Goal: Communication & Community: Answer question/provide support

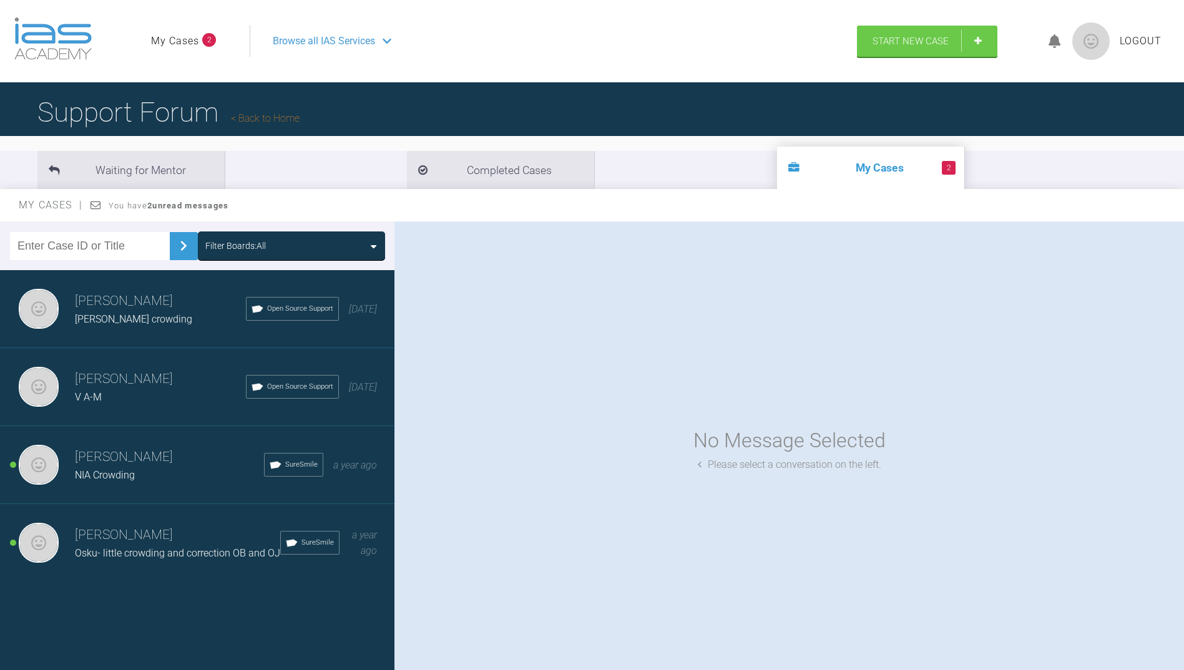
click at [172, 554] on span "Osku- little crowding and correction OB and OJ" at bounding box center [177, 553] width 205 height 12
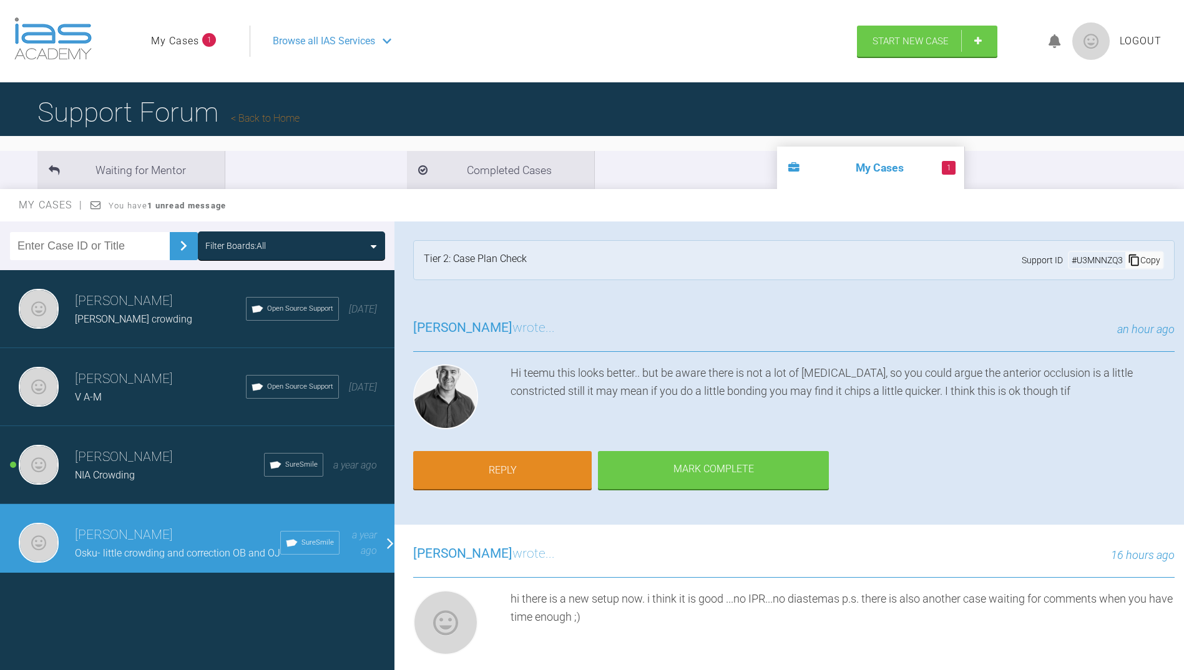
click at [89, 470] on span "NIA Crowding" at bounding box center [105, 475] width 60 height 12
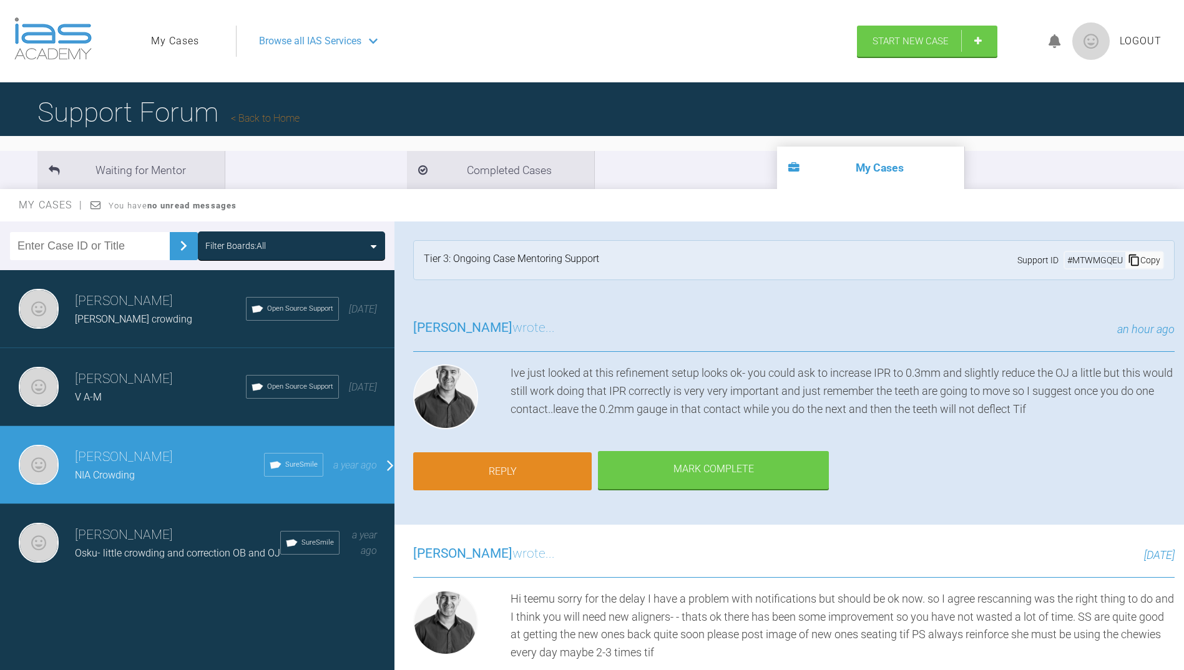
click at [521, 472] on link "Reply" at bounding box center [502, 471] width 178 height 39
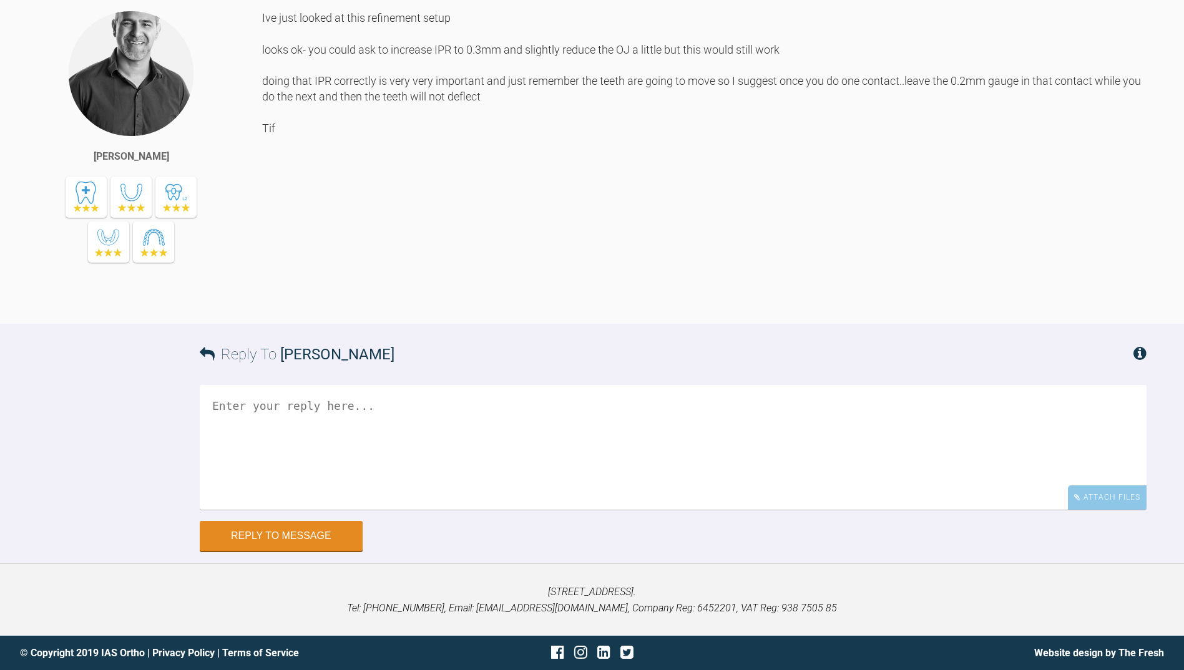
scroll to position [8537, 0]
click at [280, 423] on textarea at bounding box center [673, 447] width 947 height 125
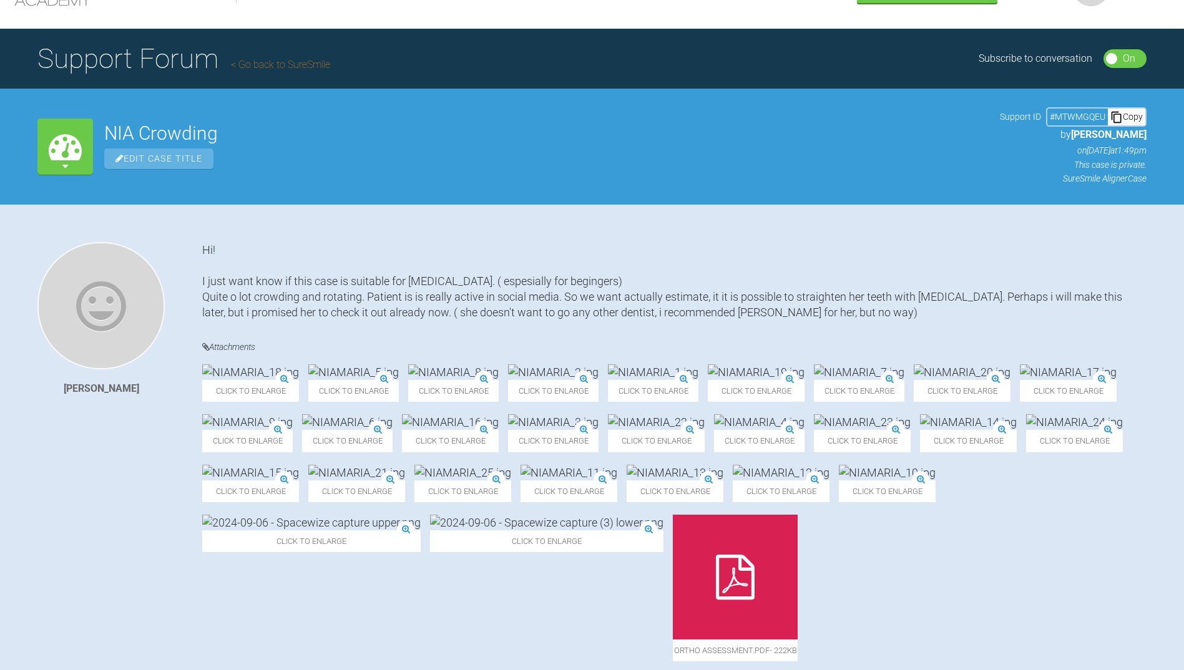
scroll to position [0, 0]
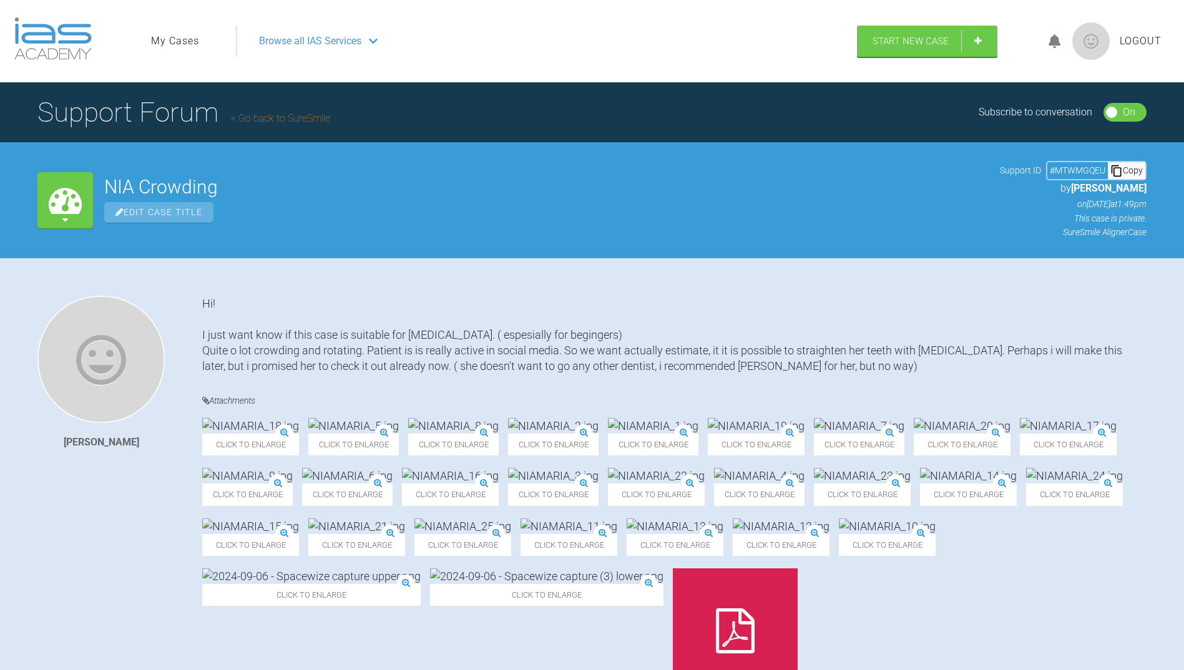
type textarea "Yes, Thank you! i ordered aligners last week and patient will start use them on…"
click at [1050, 41] on icon at bounding box center [1055, 41] width 12 height 14
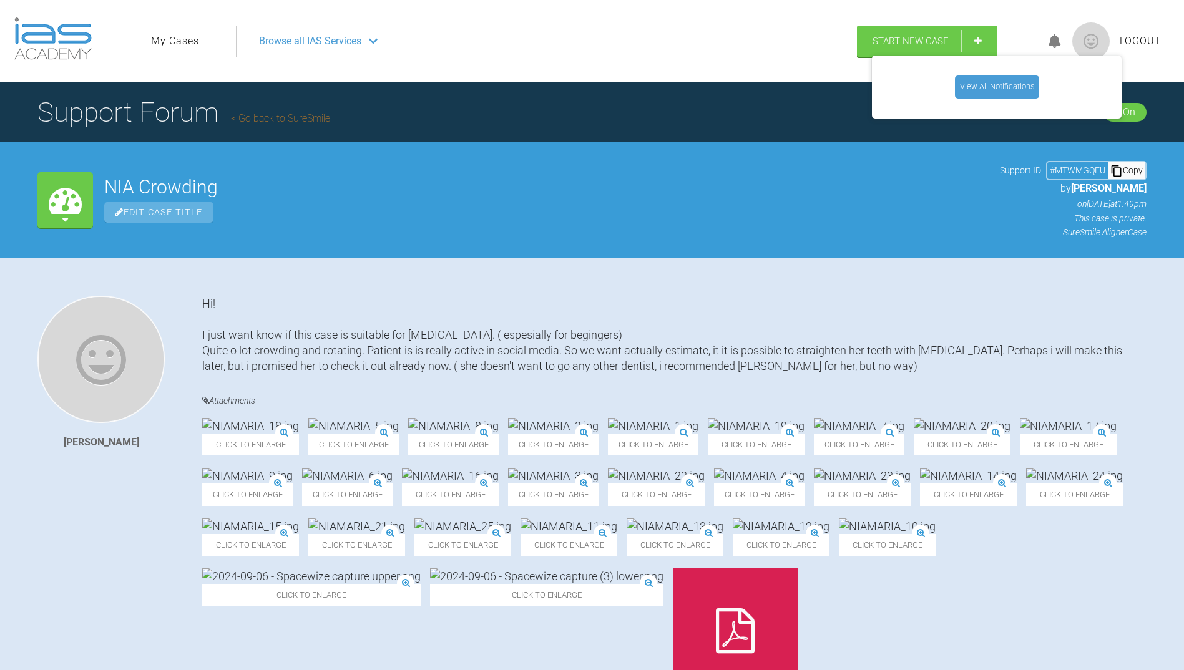
click at [1054, 40] on icon at bounding box center [1055, 41] width 12 height 14
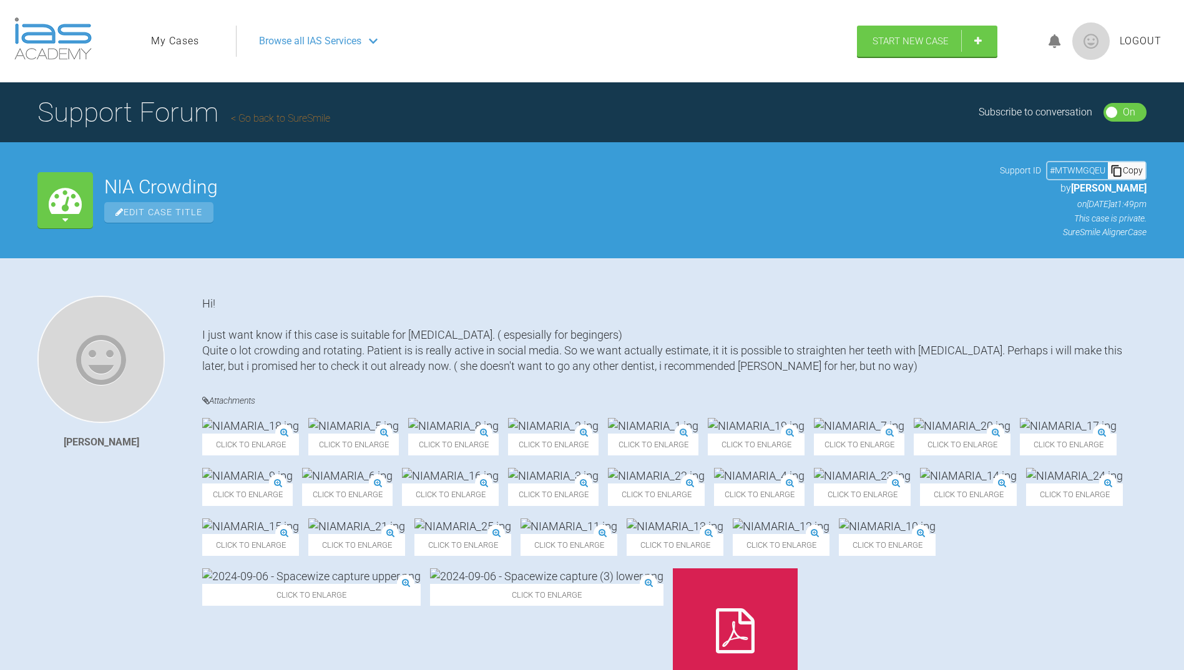
click at [182, 37] on link "My Cases" at bounding box center [175, 41] width 48 height 16
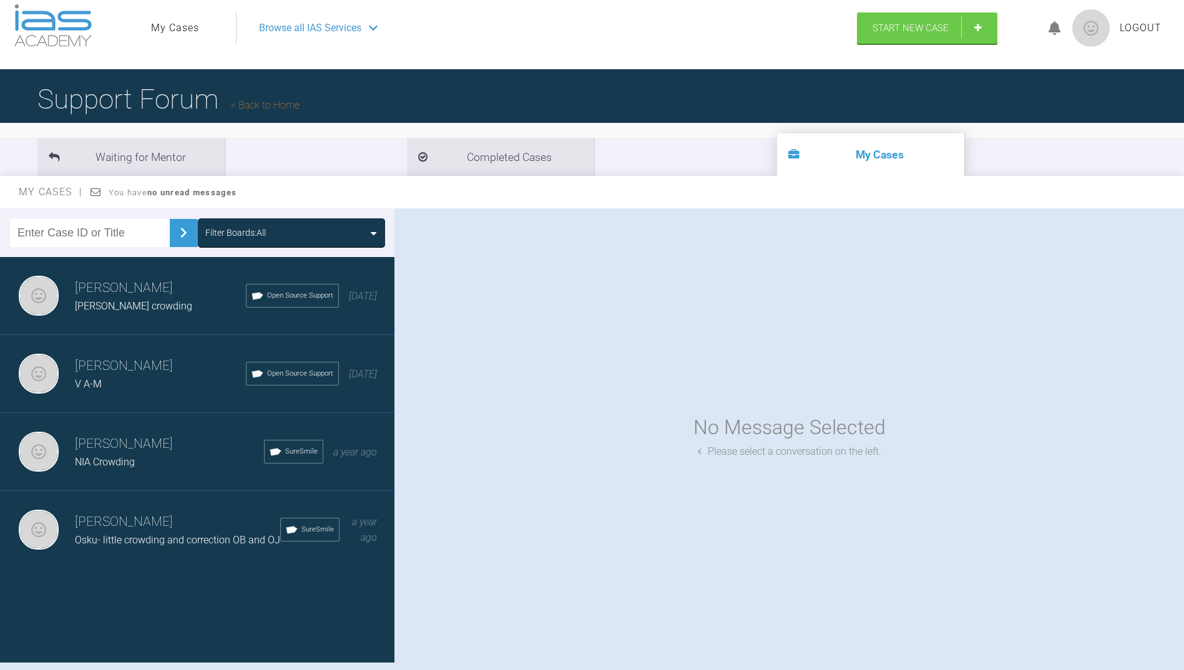
scroll to position [67, 0]
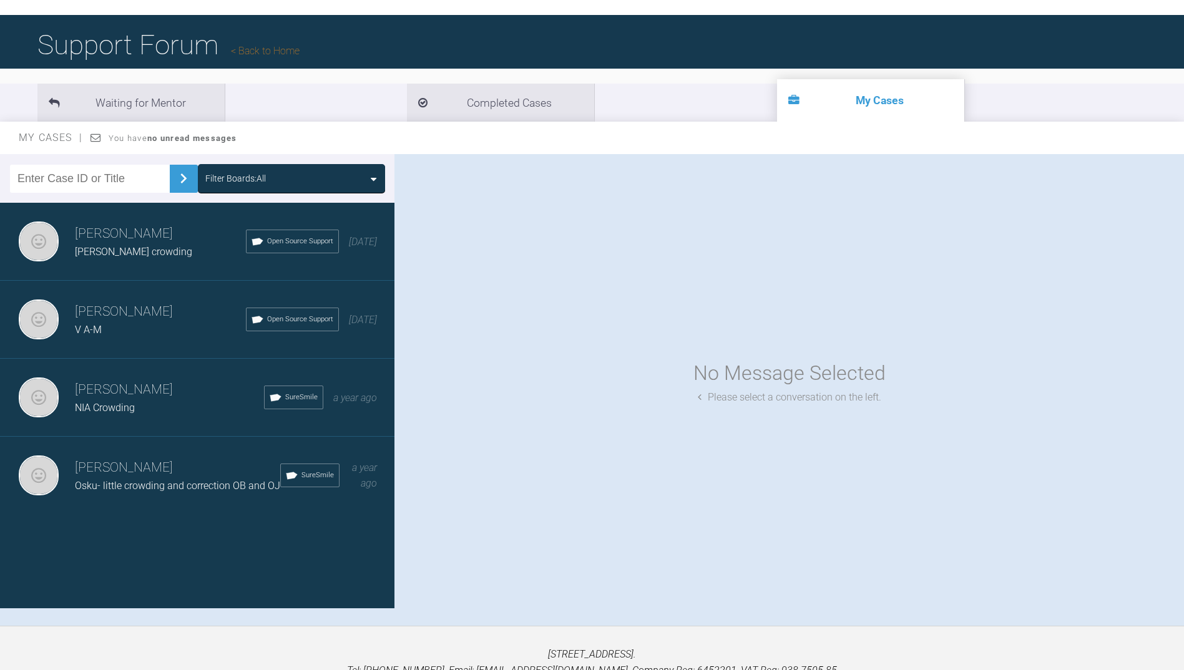
click at [104, 403] on span "NIA Crowding" at bounding box center [105, 408] width 60 height 12
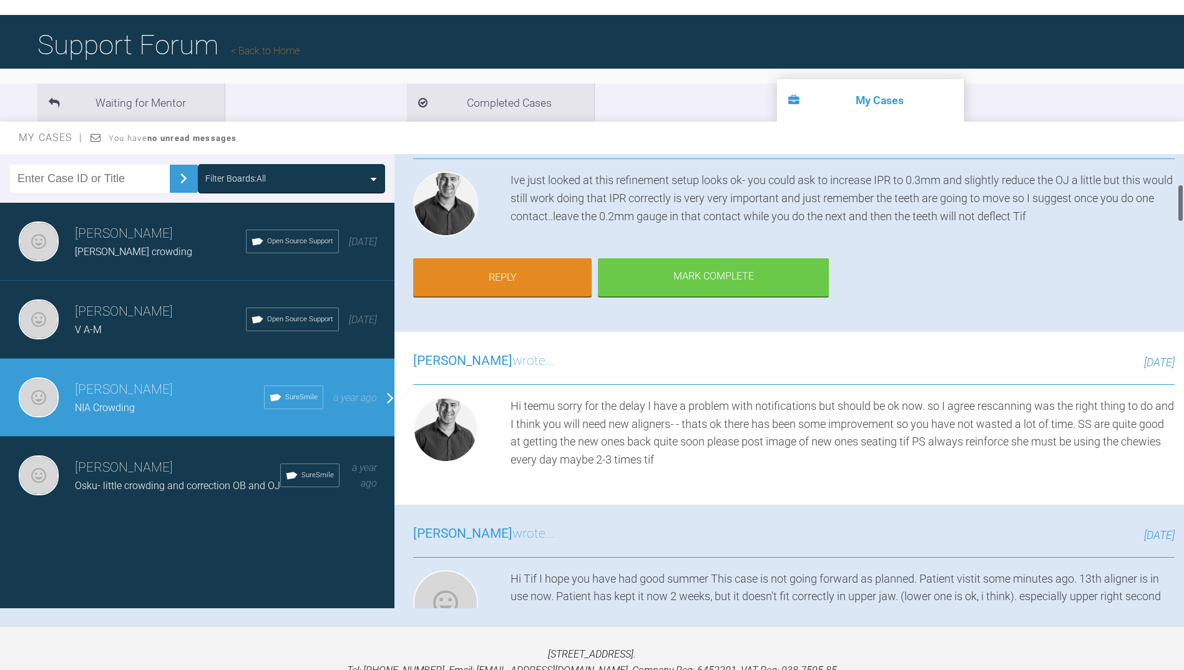
scroll to position [0, 0]
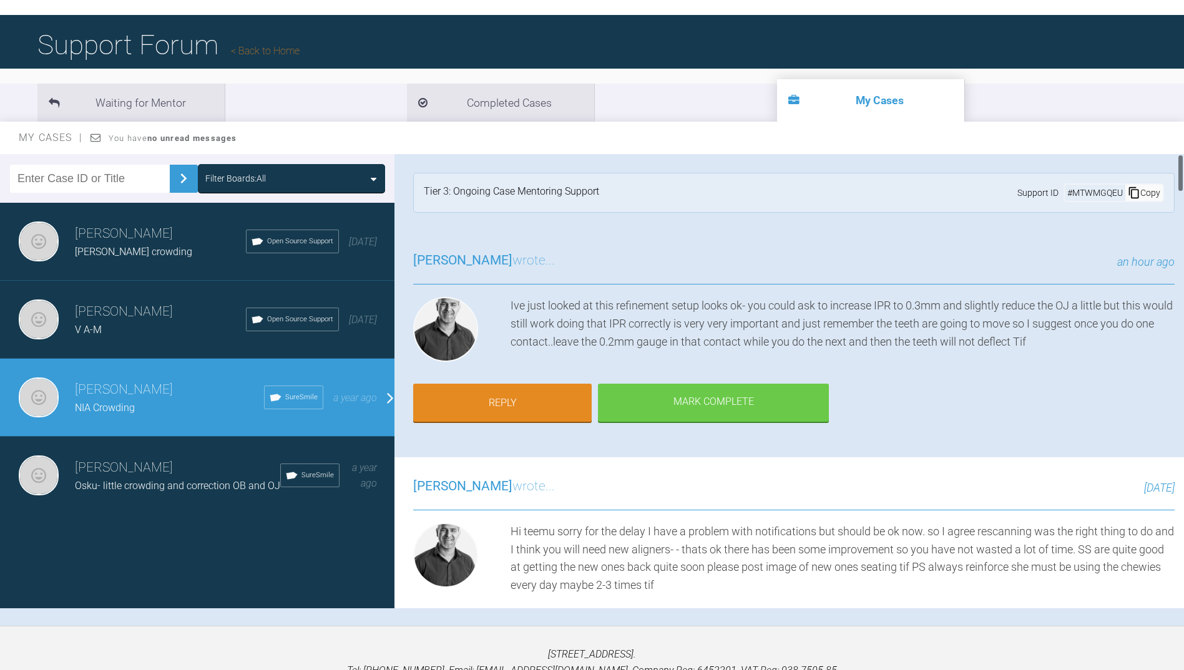
drag, startPoint x: 1182, startPoint y: 201, endPoint x: 1154, endPoint y: 149, distance: 59.5
click at [1154, 149] on div "My Cases You have no unread messages Filter Boards: All Teemu Savola suomala m-…" at bounding box center [592, 374] width 1184 height 504
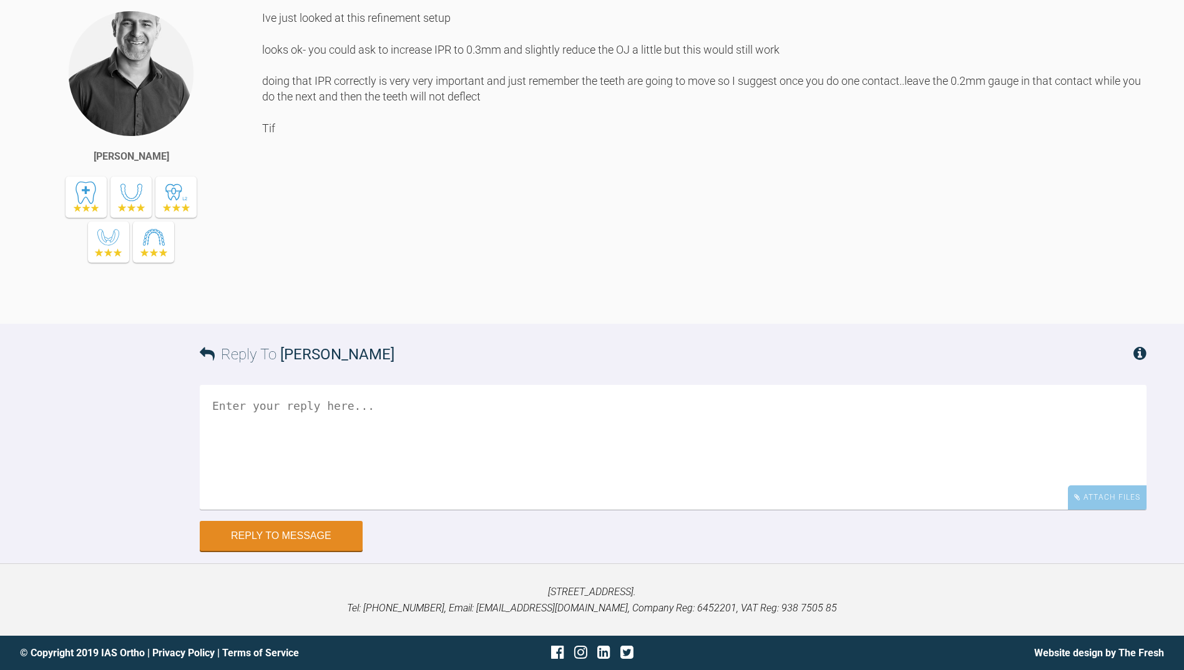
scroll to position [8482, 0]
click at [252, 470] on textarea at bounding box center [673, 447] width 947 height 125
type textarea "Y"
click at [774, 461] on textarea "Thanks! I ordered new aligners last week and patint will get them on friday. I'…" at bounding box center [673, 447] width 947 height 125
click at [826, 461] on textarea "Thanks! I ordered new aligners last week and patint will get them on friday. I'…" at bounding box center [673, 447] width 947 height 125
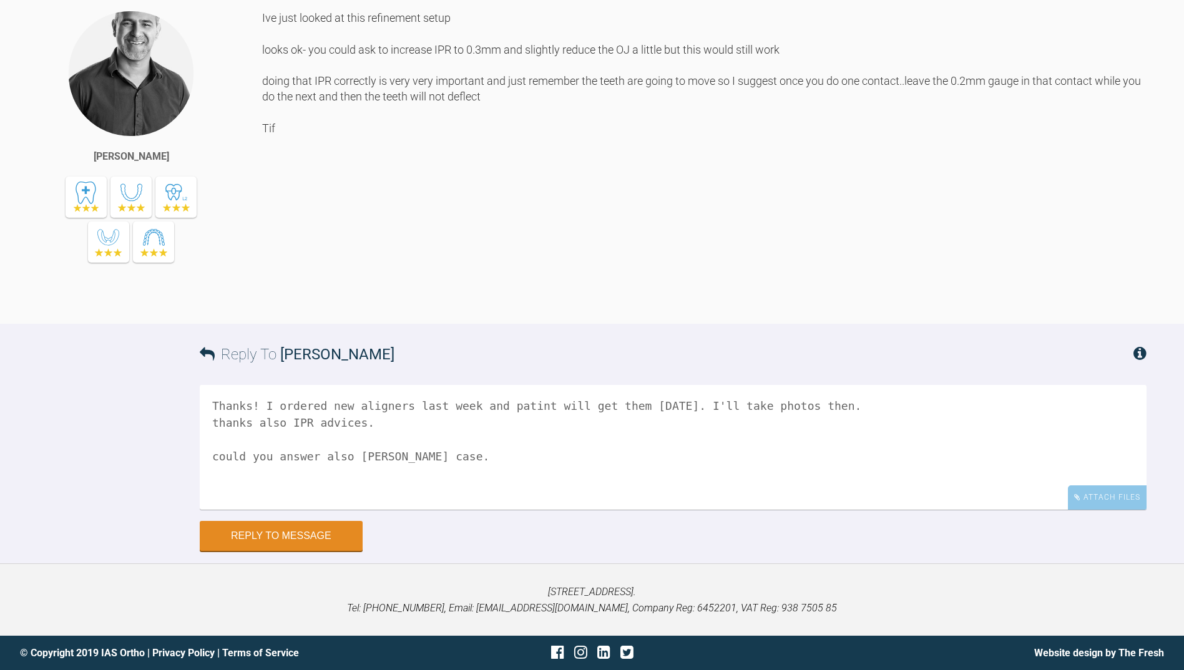
click at [462, 510] on textarea "Thanks! I ordered new aligners last week and patint will get them on friday. I'…" at bounding box center [673, 447] width 947 height 125
click at [218, 510] on textarea "Thanks! I ordered new aligners last week and patint will get them on friday. I'…" at bounding box center [673, 447] width 947 height 125
click at [459, 510] on textarea "Thanks! I ordered new aligners last week and patint will get them on friday. I'…" at bounding box center [673, 447] width 947 height 125
click at [455, 510] on textarea "Thanks! I ordered new aligners last week and patint will get them on friday. I'…" at bounding box center [673, 447] width 947 height 125
click at [364, 479] on textarea "Thanks! I ordered new aligners last week and patint will get them on friday. I'…" at bounding box center [673, 447] width 947 height 125
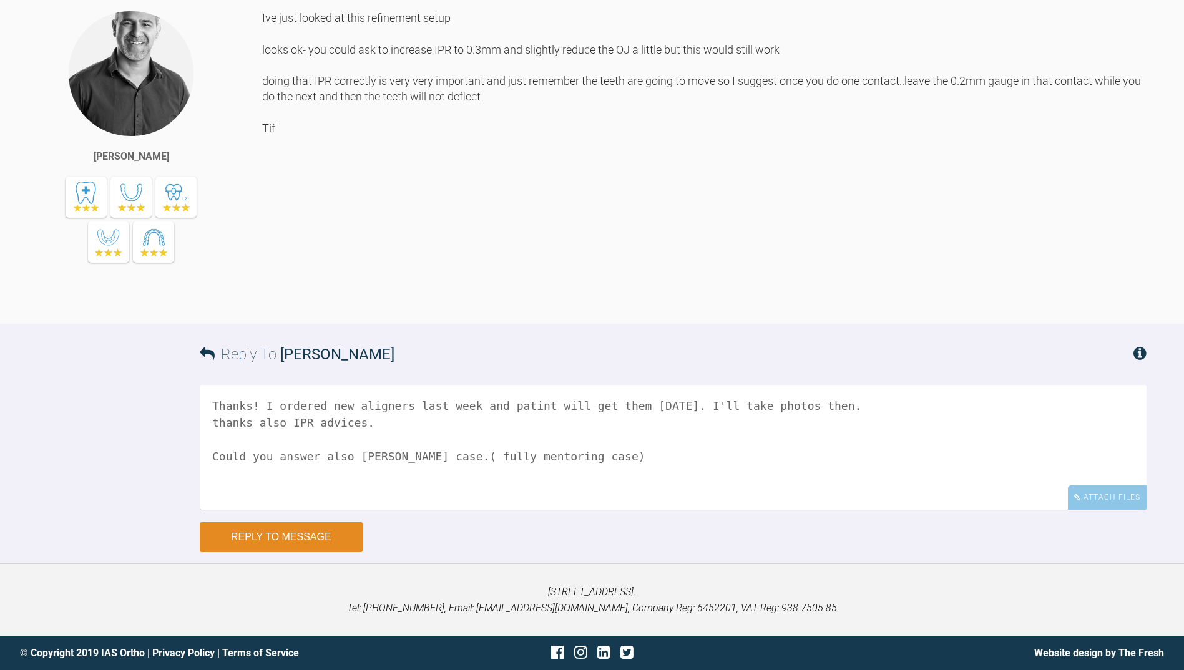
type textarea "Thanks! I ordered new aligners last week and patint will get them on friday. I'…"
click at [301, 552] on button "Reply to Message" at bounding box center [281, 537] width 163 height 30
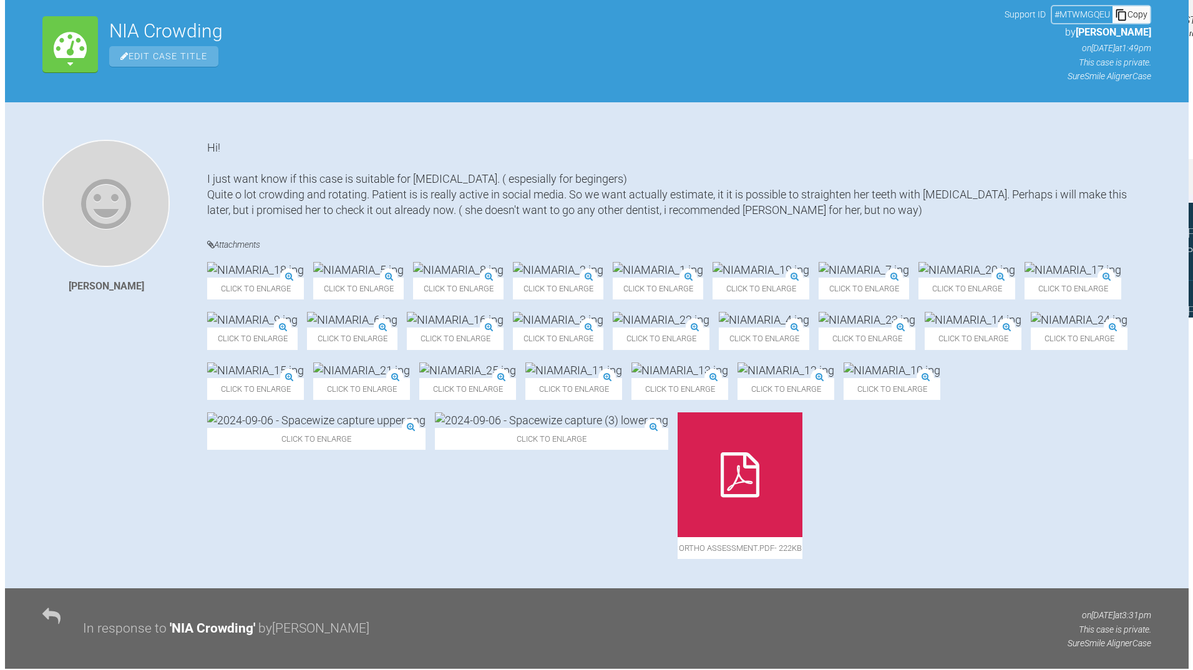
scroll to position [0, 0]
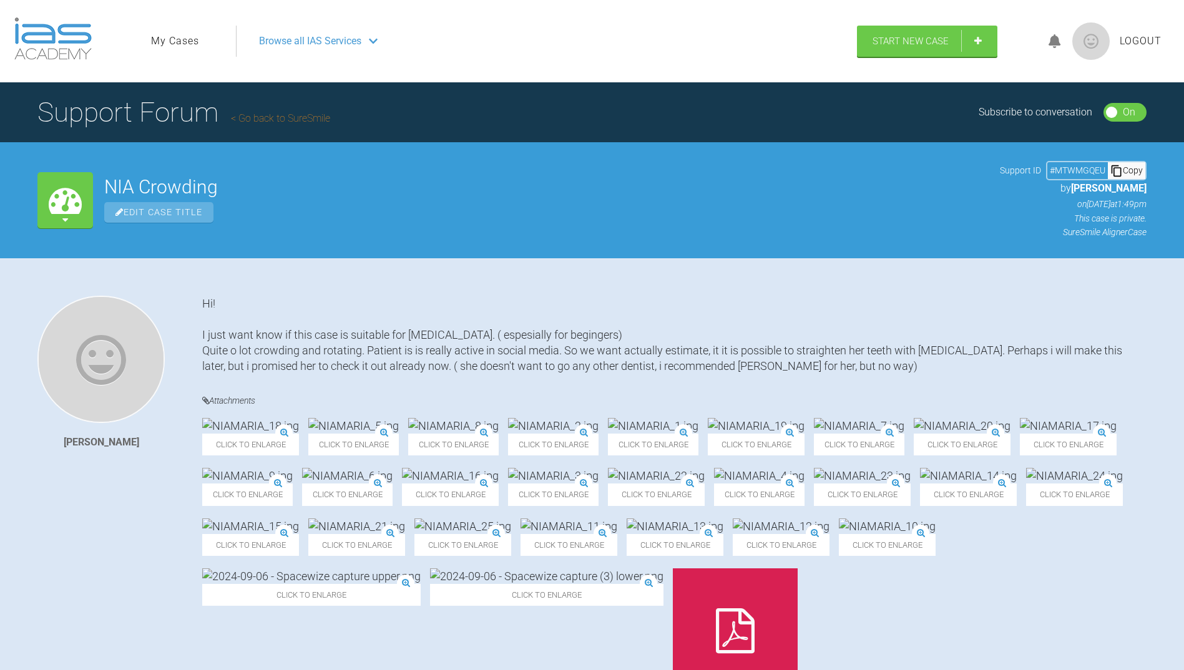
click at [152, 41] on link "My Cases" at bounding box center [175, 41] width 48 height 16
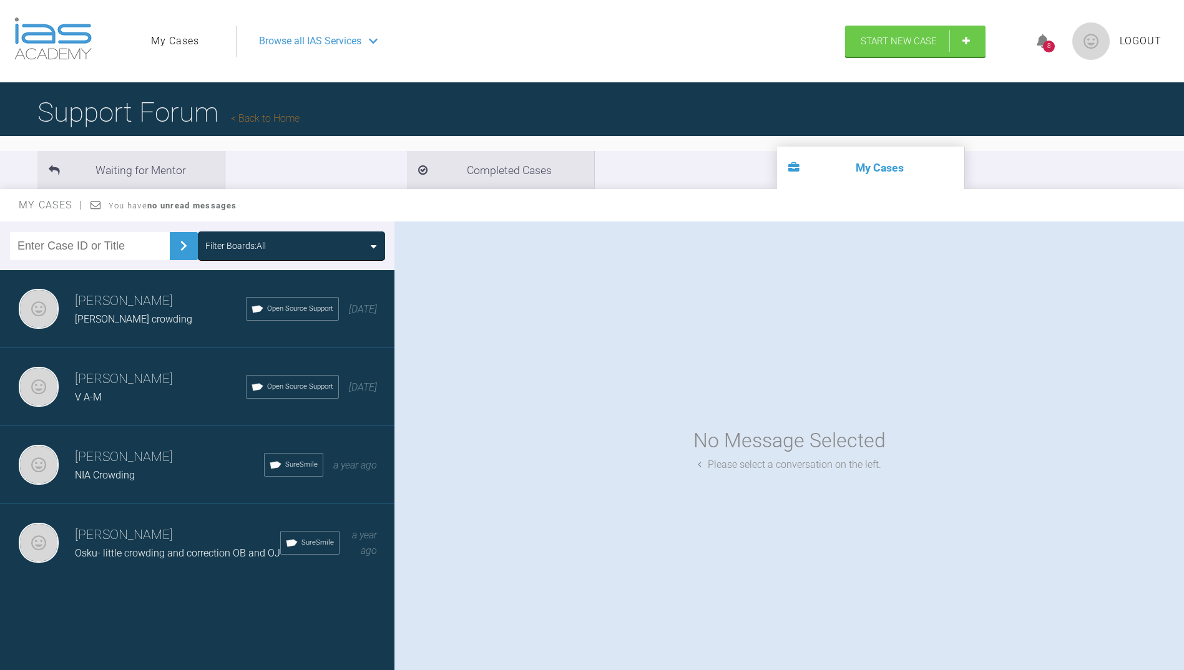
click at [109, 310] on h3 "[PERSON_NAME]" at bounding box center [160, 301] width 171 height 21
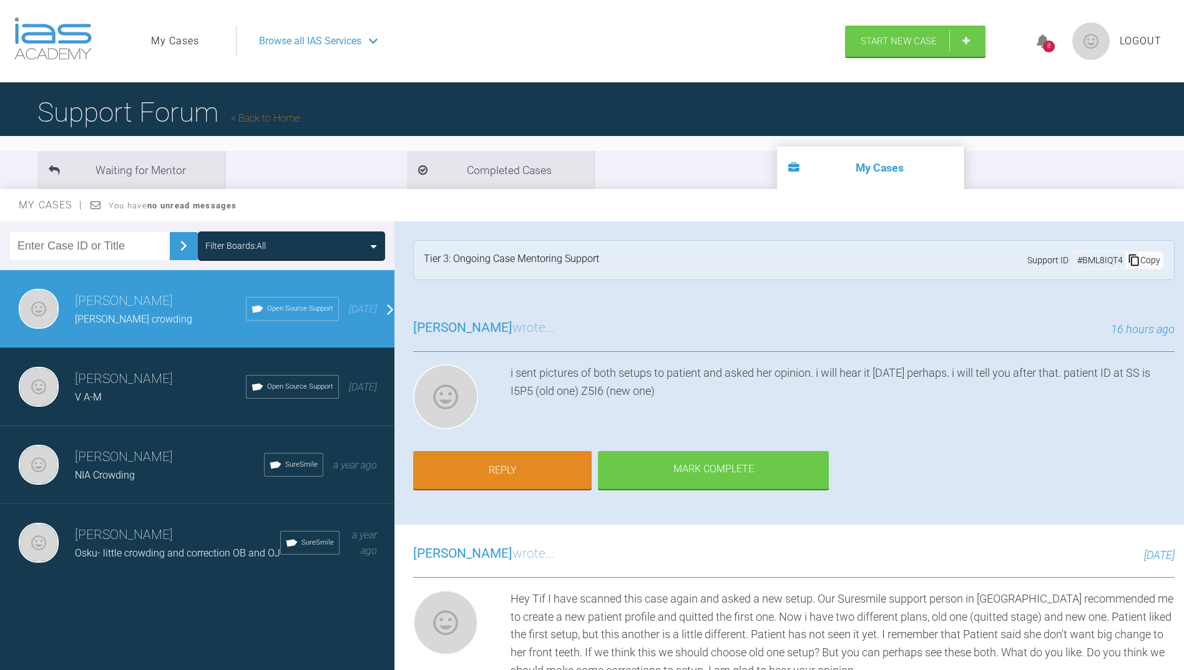
click at [267, 309] on span "Open Source Support" at bounding box center [300, 308] width 66 height 11
click at [504, 469] on link "Reply" at bounding box center [502, 471] width 178 height 39
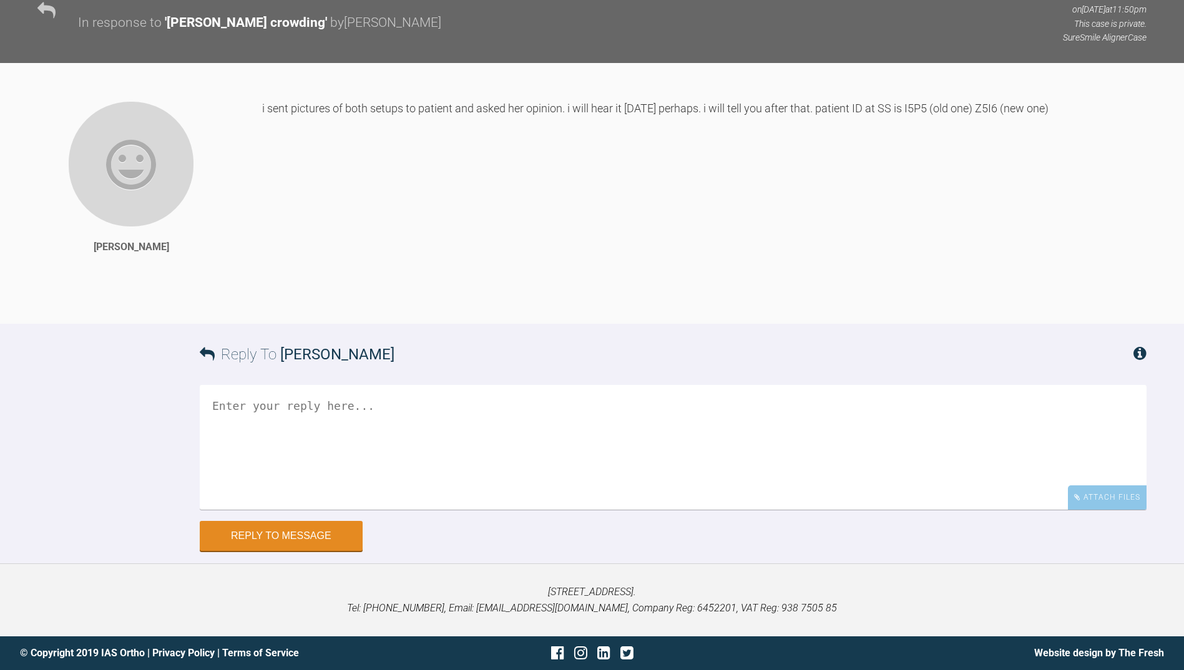
scroll to position [2855, 0]
click at [255, 391] on textarea at bounding box center [673, 448] width 947 height 125
click at [230, 405] on textarea "HI! Patient send me message today. She likes a lot more this new setup." at bounding box center [673, 448] width 947 height 125
click at [631, 440] on textarea "Hey Tif Patient send me message today. She likes a lot more this new setup." at bounding box center [673, 448] width 947 height 125
type textarea "Hey Tif Patient send me message today. She likes a lot more this new setup. tee…"
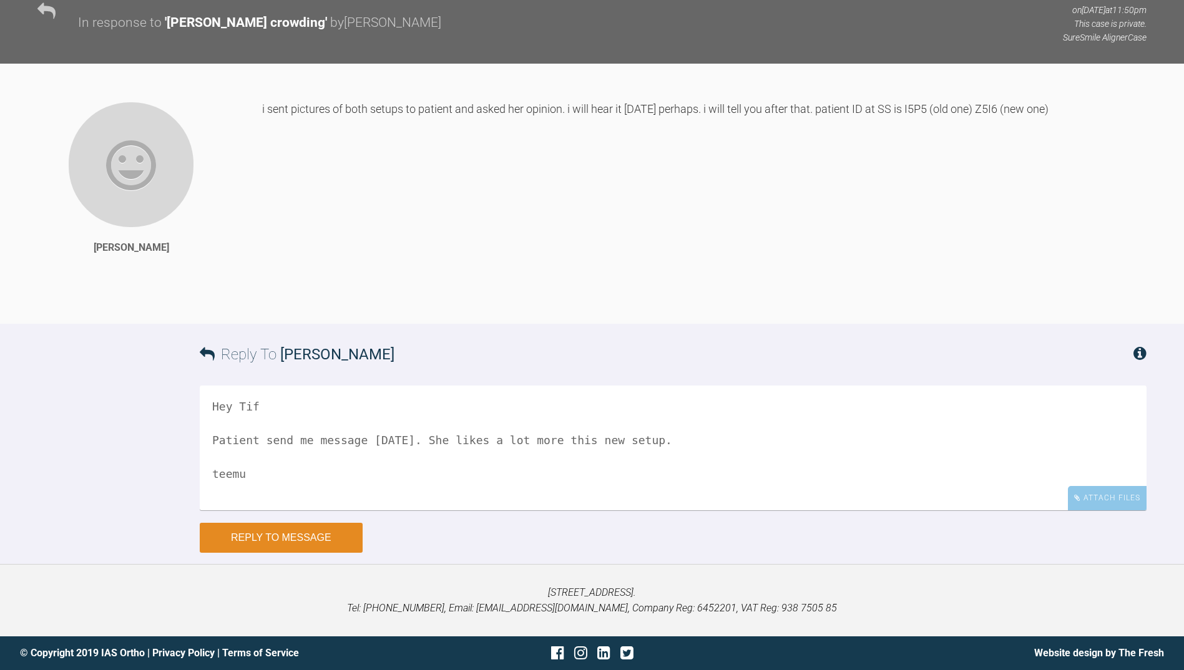
click at [266, 534] on button "Reply to Message" at bounding box center [281, 538] width 163 height 30
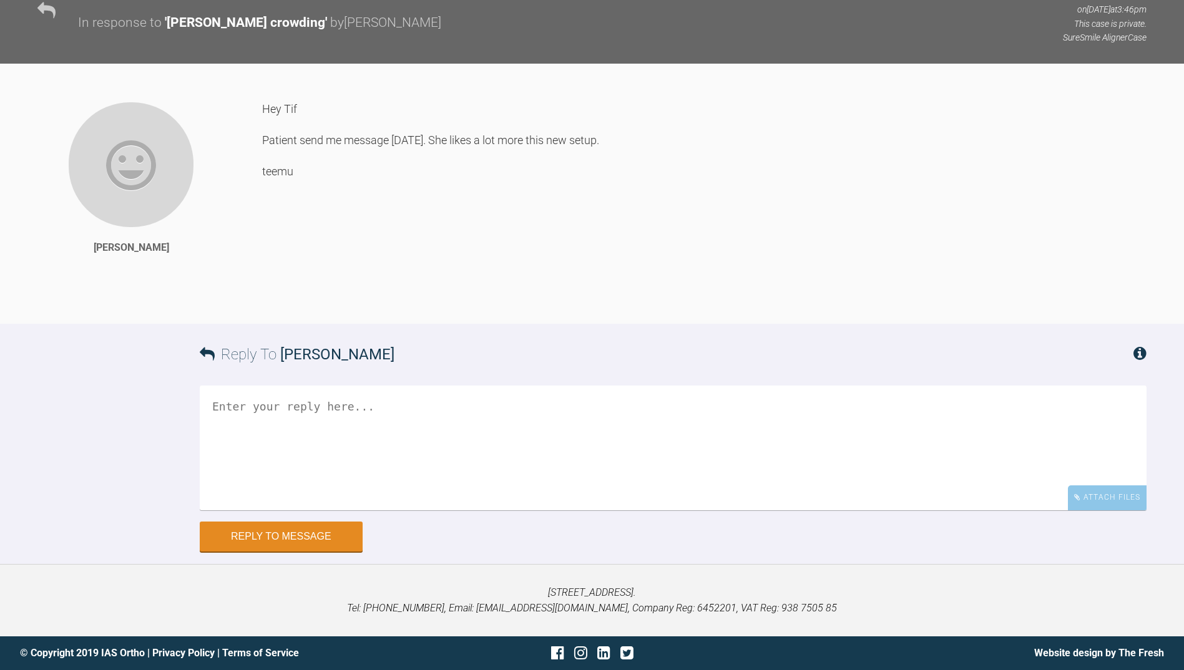
scroll to position [3195, 0]
